Goal: Information Seeking & Learning: Learn about a topic

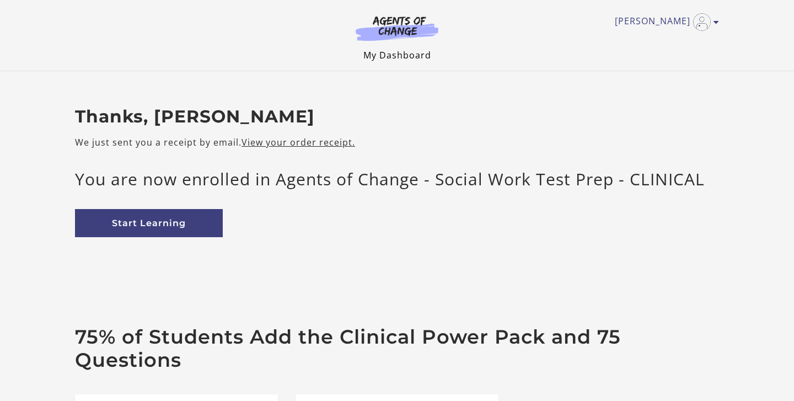
click at [398, 57] on link "My Dashboard" at bounding box center [397, 55] width 68 height 12
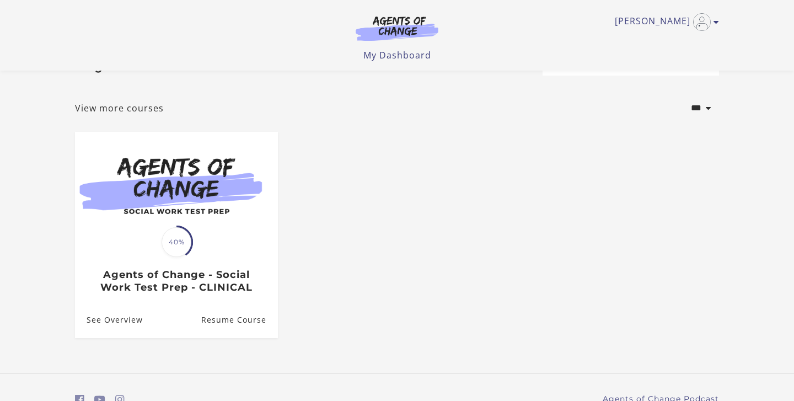
scroll to position [42, 0]
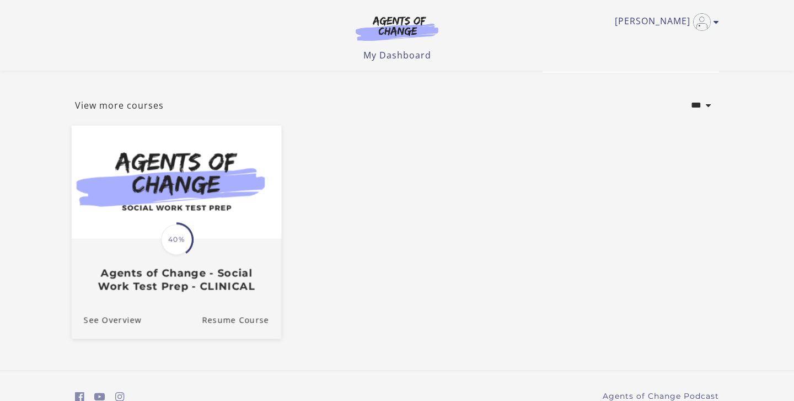
click at [173, 236] on span "40%" at bounding box center [176, 239] width 31 height 31
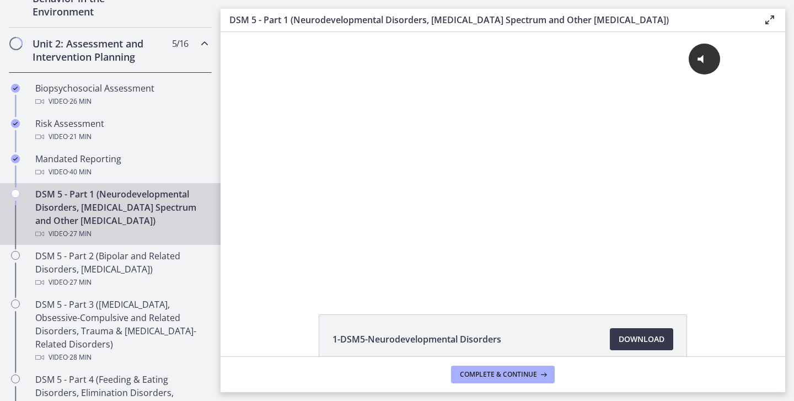
scroll to position [357, 0]
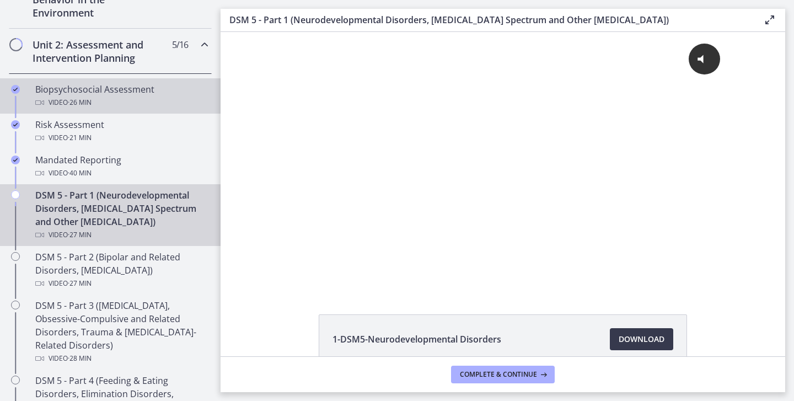
click at [99, 96] on div "Video · 26 min" at bounding box center [121, 102] width 172 height 13
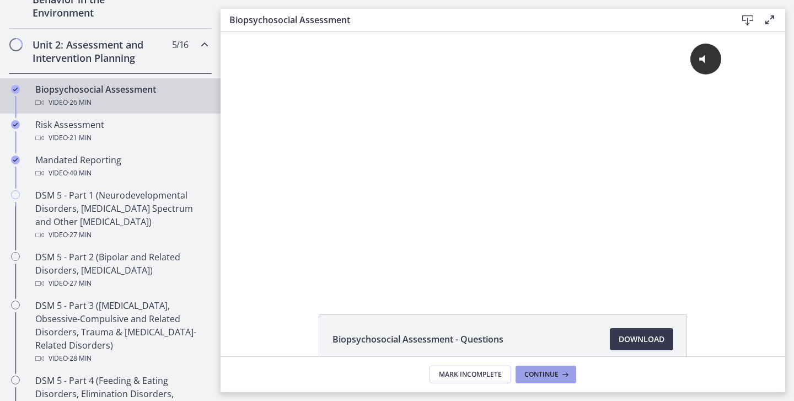
click at [546, 371] on span "Continue" at bounding box center [541, 374] width 34 height 9
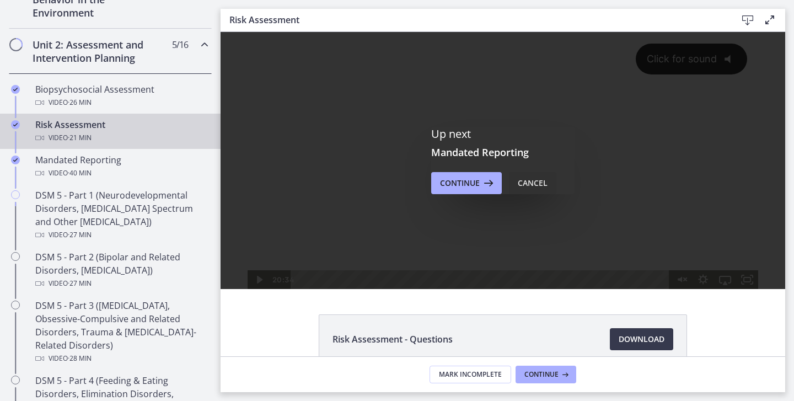
click at [535, 182] on div "Cancel" at bounding box center [533, 182] width 30 height 13
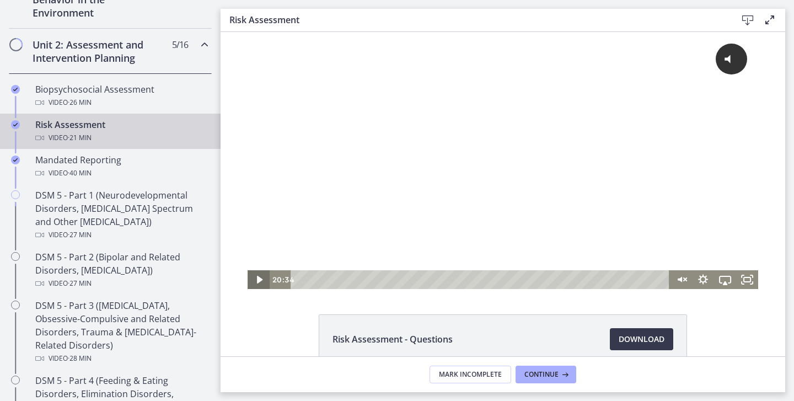
click at [257, 272] on icon "Play Video" at bounding box center [259, 279] width 22 height 19
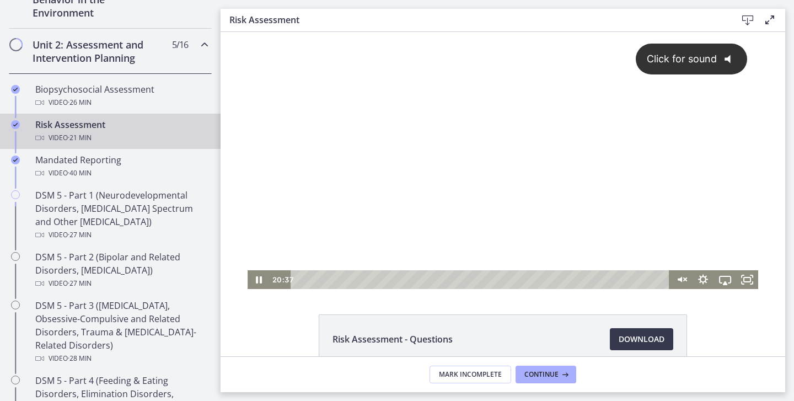
click at [696, 58] on span "Click for sound" at bounding box center [677, 59] width 80 height 12
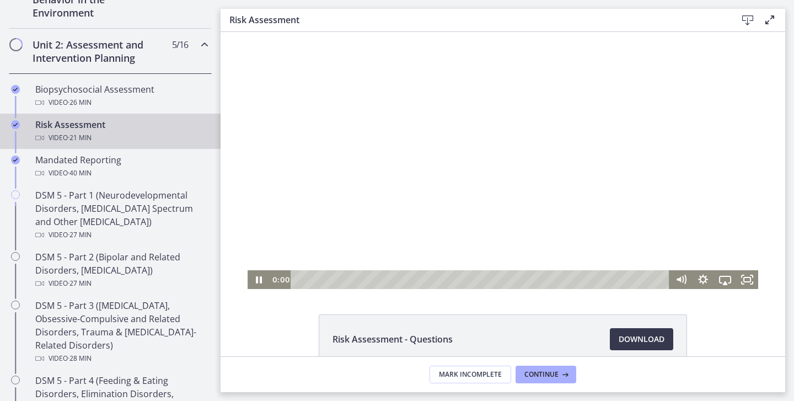
drag, startPoint x: 661, startPoint y: 279, endPoint x: 269, endPoint y: 279, distance: 392.4
click at [269, 279] on div "0:00 0:00" at bounding box center [502, 279] width 510 height 19
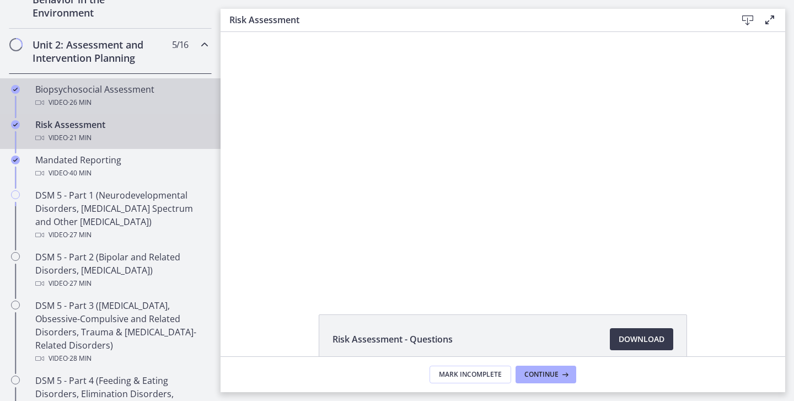
click at [75, 95] on div "Biopsychosocial Assessment Video · 26 min" at bounding box center [121, 96] width 172 height 26
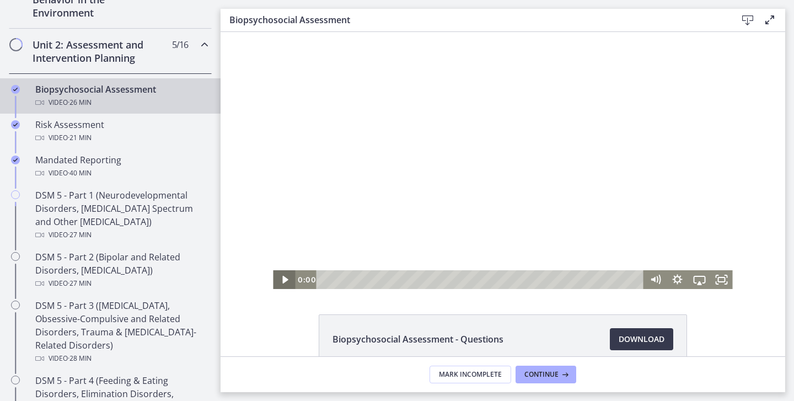
drag, startPoint x: 628, startPoint y: 279, endPoint x: 291, endPoint y: 284, distance: 337.4
click at [291, 284] on div "0:00 0:00" at bounding box center [502, 279] width 459 height 19
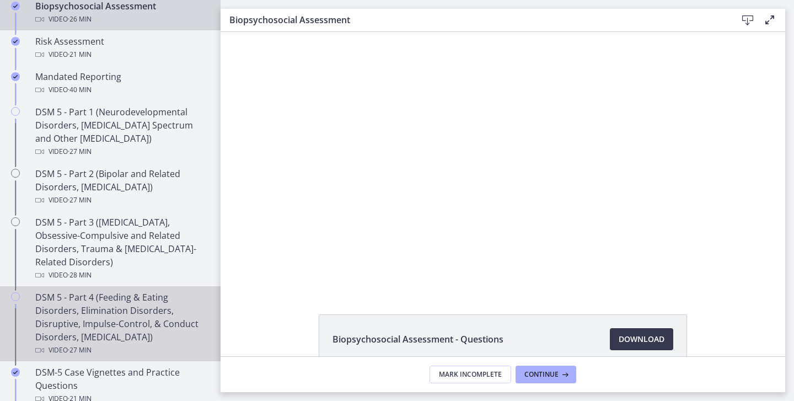
scroll to position [437, 0]
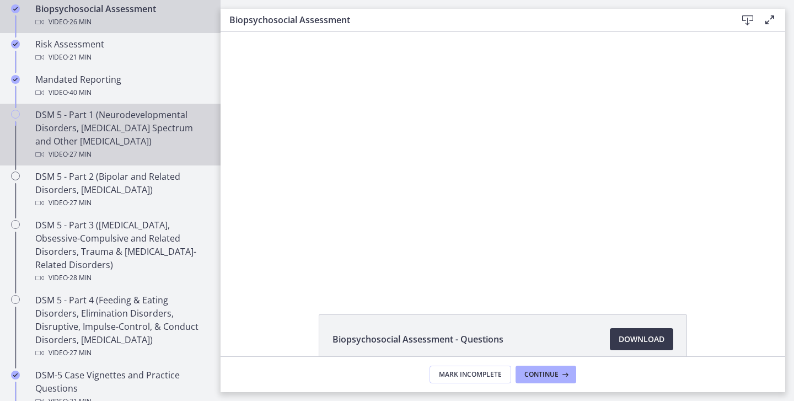
click at [104, 142] on div "DSM 5 - Part 1 (Neurodevelopmental Disorders, [MEDICAL_DATA] Spectrum and Other…" at bounding box center [121, 134] width 172 height 53
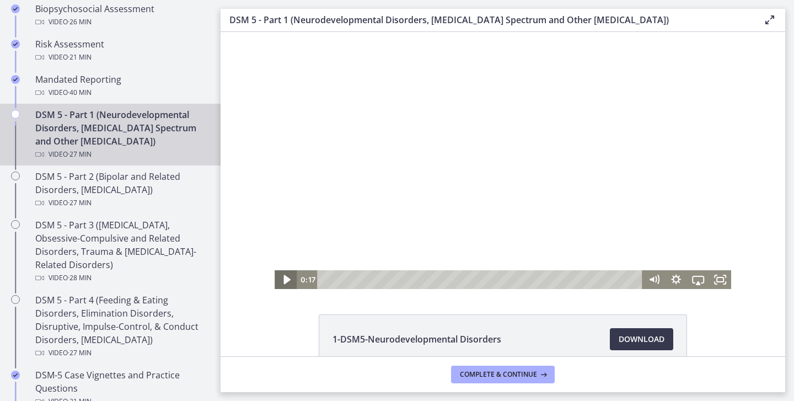
click at [286, 278] on icon "Play Video" at bounding box center [286, 279] width 7 height 9
click at [286, 278] on icon "Pause" at bounding box center [285, 279] width 22 height 19
